Goal: Task Accomplishment & Management: Manage account settings

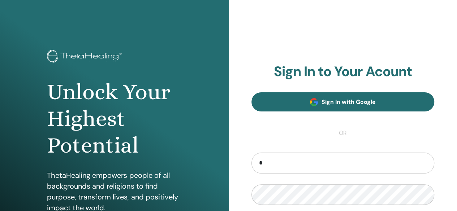
type input "*"
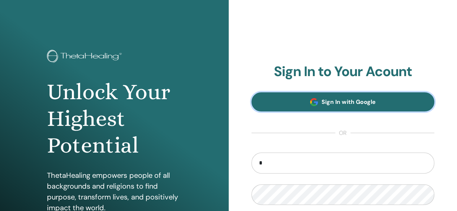
click at [342, 102] on span "Sign In with Google" at bounding box center [348, 102] width 54 height 8
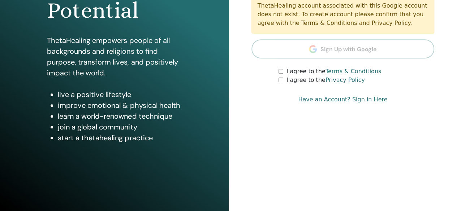
scroll to position [27, 0]
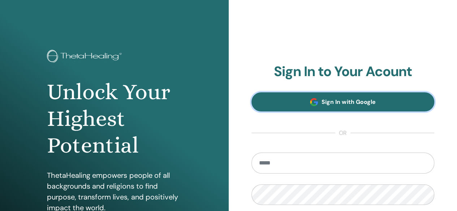
click at [336, 102] on span "Sign In with Google" at bounding box center [348, 102] width 54 height 8
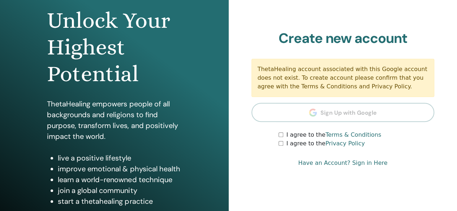
scroll to position [72, 0]
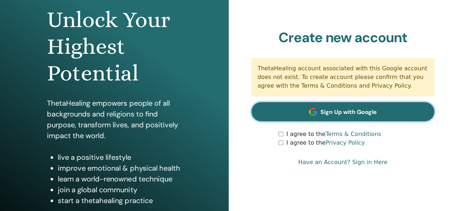
click at [357, 115] on span "Sign Up with Google" at bounding box center [348, 112] width 56 height 8
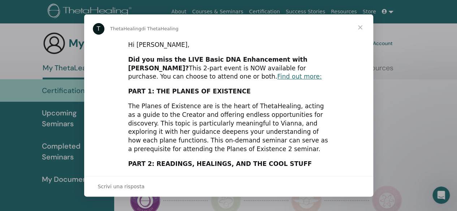
click at [362, 27] on span "Chiudi" at bounding box center [360, 27] width 26 height 26
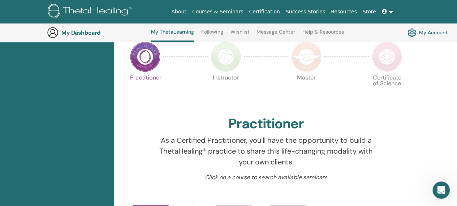
scroll to position [55, 0]
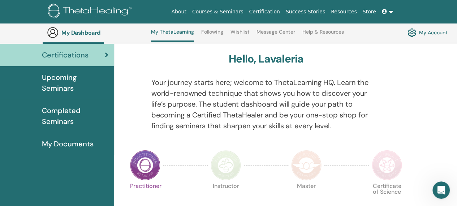
click at [77, 142] on span "My Documents" at bounding box center [68, 143] width 52 height 11
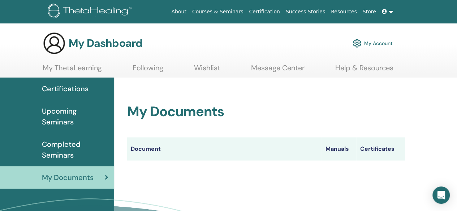
click at [384, 11] on icon at bounding box center [384, 11] width 5 height 5
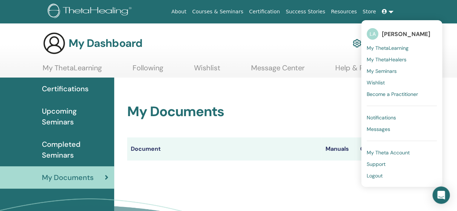
click at [380, 175] on span "Logout" at bounding box center [375, 176] width 16 height 7
